Goal: Contribute content: Contribute content

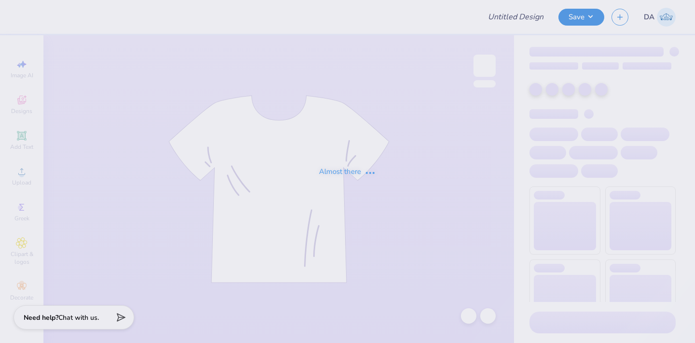
type input "mvnt is a priv"
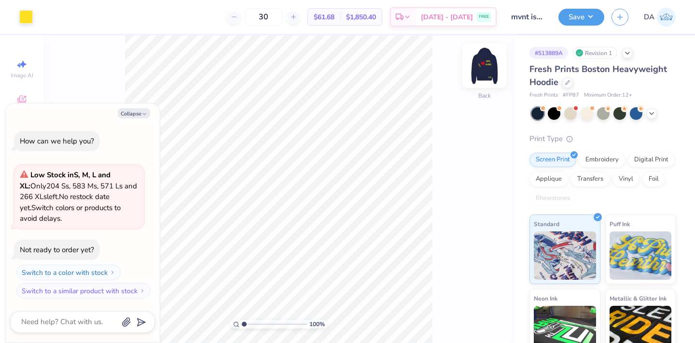
click at [483, 66] on img at bounding box center [485, 65] width 39 height 39
click at [133, 116] on button "Collapse" at bounding box center [134, 113] width 32 height 10
type textarea "x"
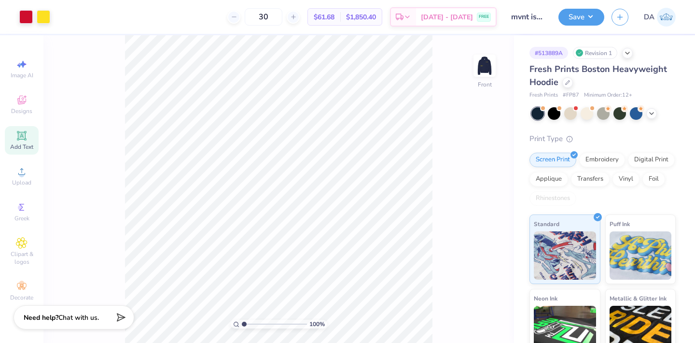
click at [22, 135] on icon at bounding box center [21, 135] width 9 height 9
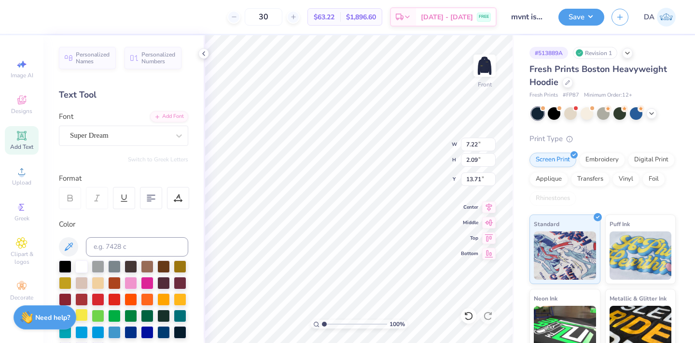
click at [83, 316] on div at bounding box center [81, 315] width 13 height 13
paste textarea "at"
type textarea "at"
click at [112, 131] on div "Super Dream" at bounding box center [119, 135] width 101 height 15
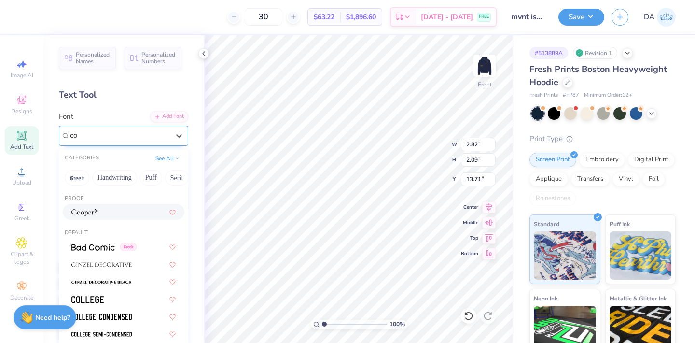
click at [102, 214] on div at bounding box center [123, 212] width 104 height 10
type input "co"
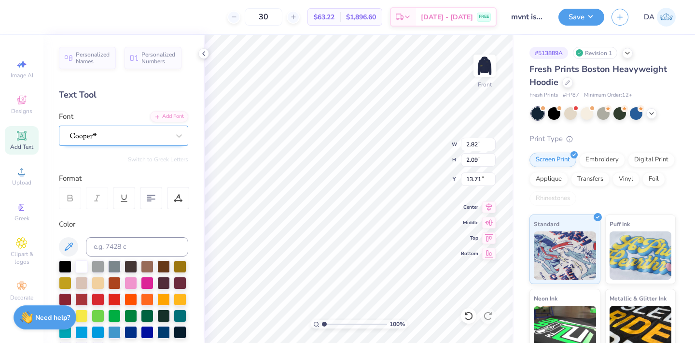
type input "1.92"
type input "1.55"
type input "13.97"
click at [101, 134] on div at bounding box center [119, 135] width 101 height 15
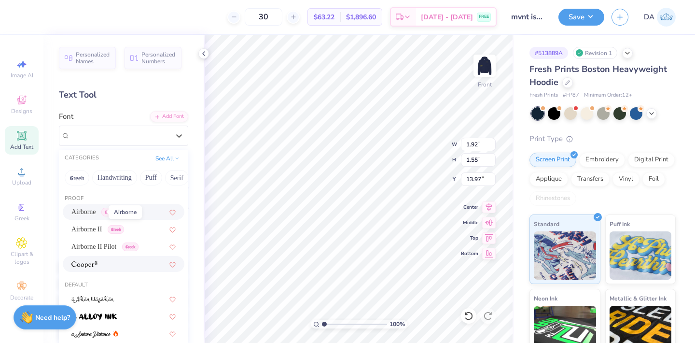
click at [90, 209] on span "Airborne" at bounding box center [83, 212] width 25 height 10
type input "3.09"
type input "2.18"
type input "13.66"
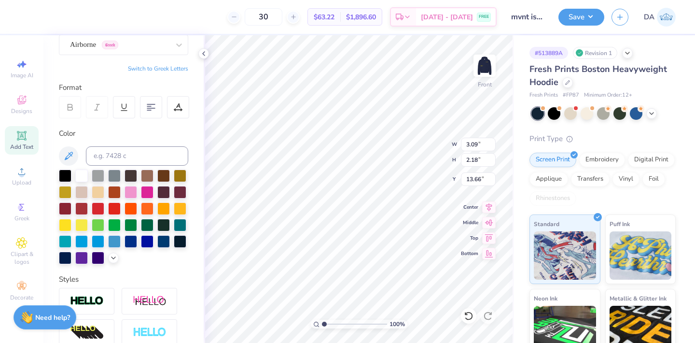
scroll to position [92, 0]
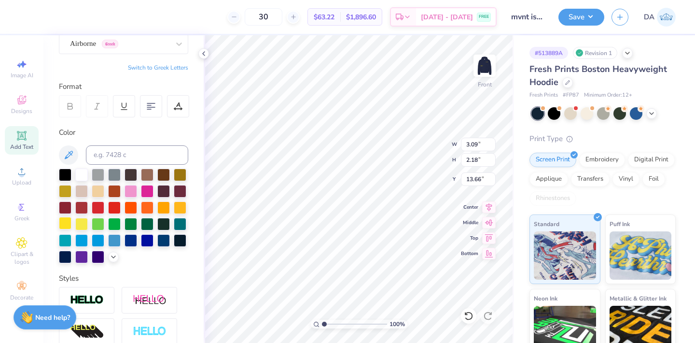
click at [62, 220] on div at bounding box center [65, 223] width 13 height 13
type input "21.81"
type input "1.44"
type input "1.02"
type input "22.98"
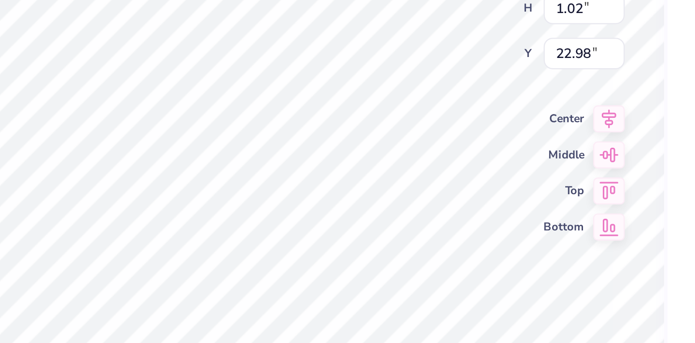
type input "22.90"
type input "0.79"
type input "0.56"
type input "23.36"
type input "23.19"
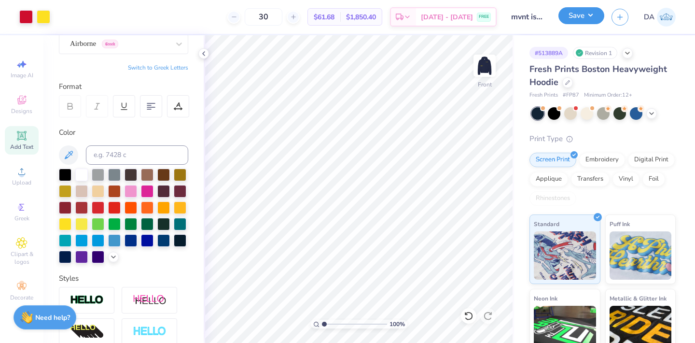
click at [585, 20] on button "Save" at bounding box center [582, 15] width 46 height 17
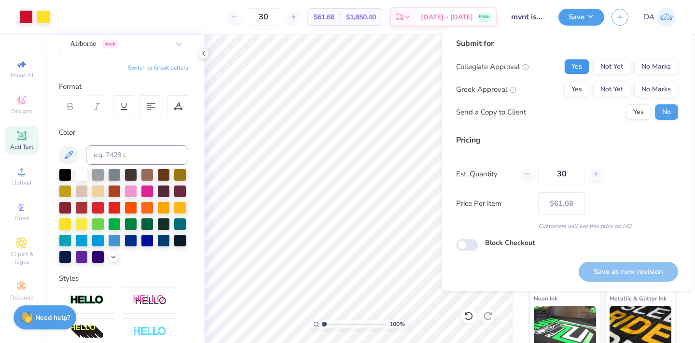
click at [578, 65] on button "Yes" at bounding box center [577, 66] width 25 height 15
click at [650, 88] on button "No Marks" at bounding box center [657, 89] width 44 height 15
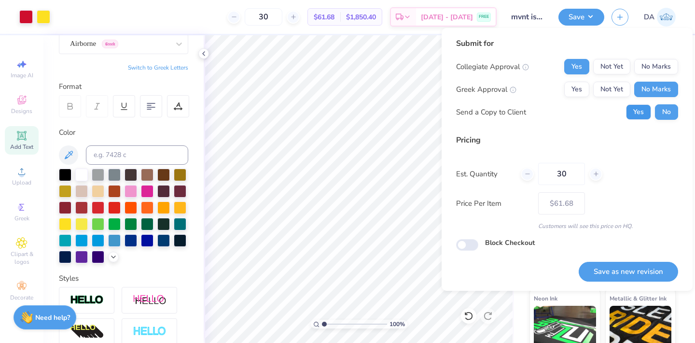
click at [644, 116] on button "Yes" at bounding box center [638, 111] width 25 height 15
click at [631, 271] on button "Save as new revision" at bounding box center [628, 272] width 99 height 20
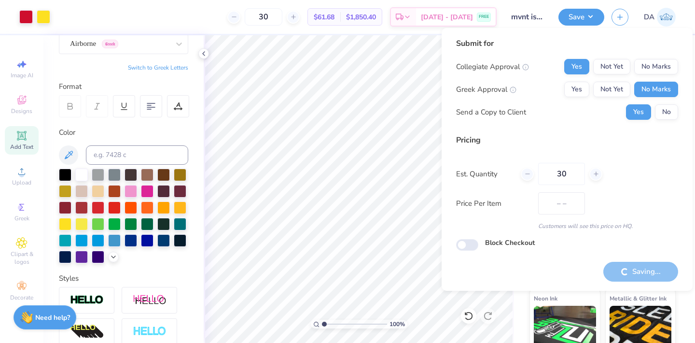
type input "$61.68"
